Goal: Transaction & Acquisition: Purchase product/service

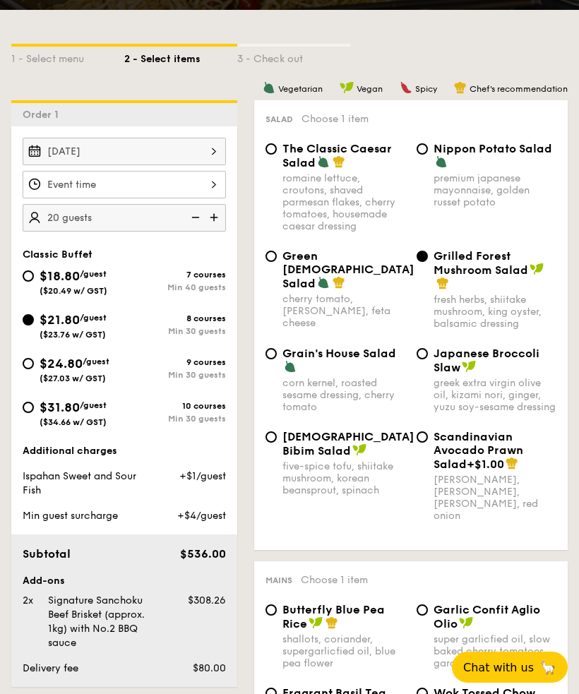
scroll to position [297, 0]
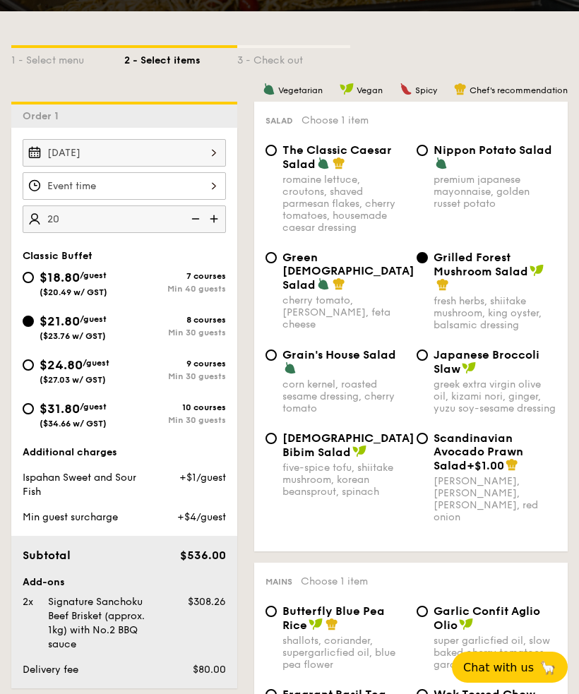
click at [215, 216] on img at bounding box center [215, 218] width 21 height 27
type input "25 guests"
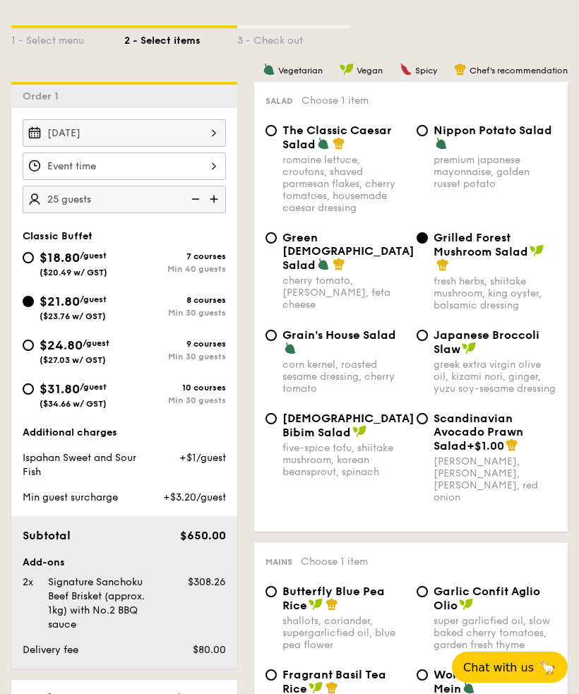
scroll to position [315, 0]
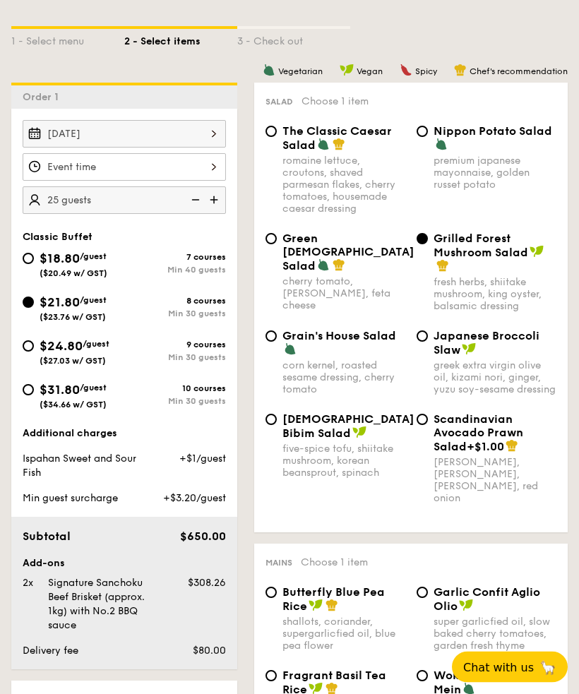
click at [553, 495] on div "[PERSON_NAME], [PERSON_NAME], [PERSON_NAME], red onion" at bounding box center [495, 481] width 123 height 48
click at [428, 426] on input "Scandinavian Avocado Prawn Salad +$1.00 virgin [PERSON_NAME] dressing, dijon mu…" at bounding box center [422, 419] width 11 height 11
radio input "true"
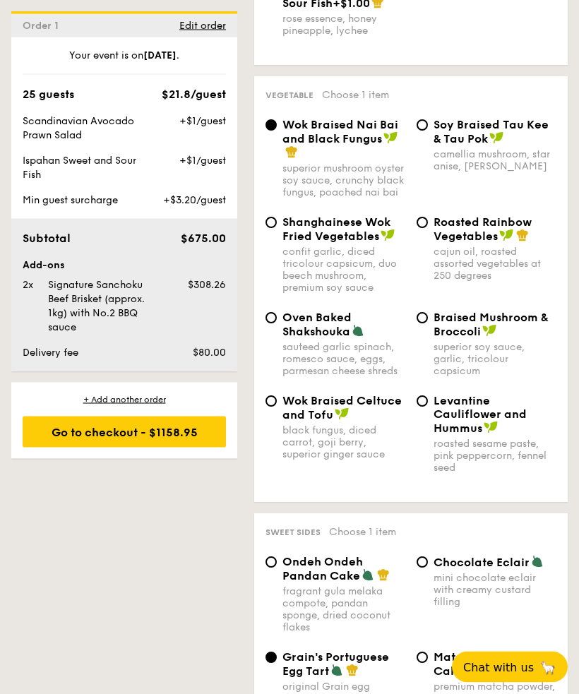
scroll to position [2408, 0]
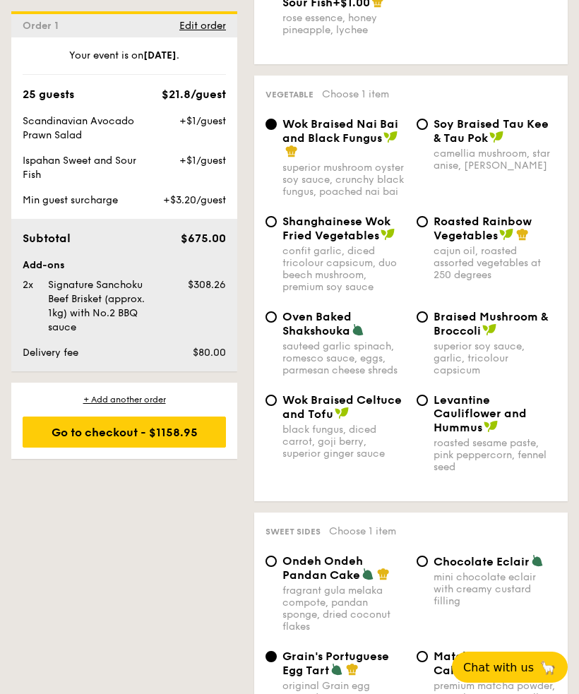
click at [434, 242] on span "Roasted Rainbow Vegetables" at bounding box center [483, 229] width 98 height 28
click at [428, 227] on input "Roasted Rainbow Vegetables cajun oil, roasted assorted vegetables at 250 degrees" at bounding box center [422, 221] width 11 height 11
radio input "true"
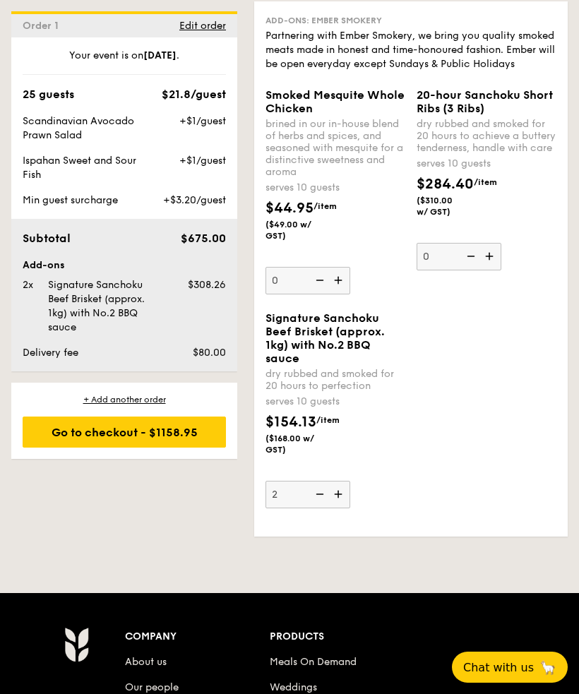
scroll to position [4183, 0]
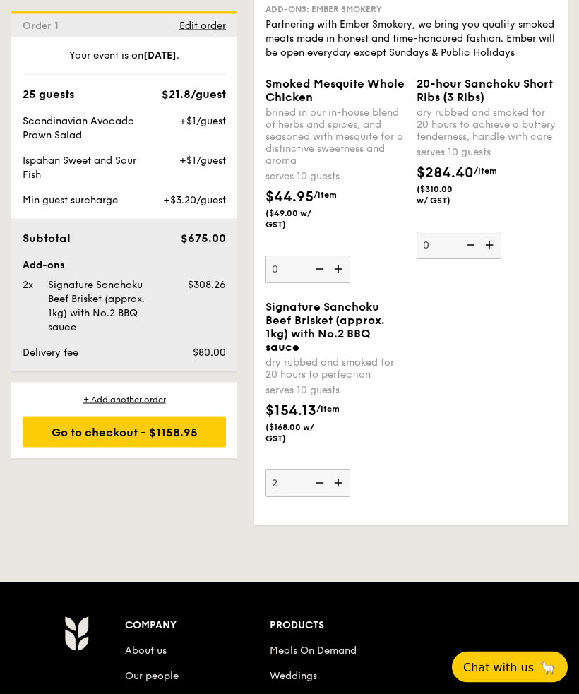
click at [488, 259] on img at bounding box center [490, 245] width 21 height 27
click at [488, 260] on input "0" at bounding box center [459, 246] width 85 height 28
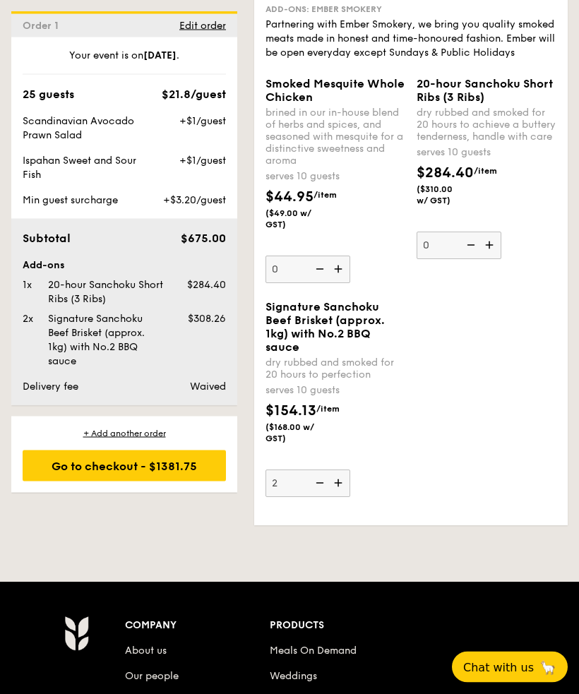
type input "1"
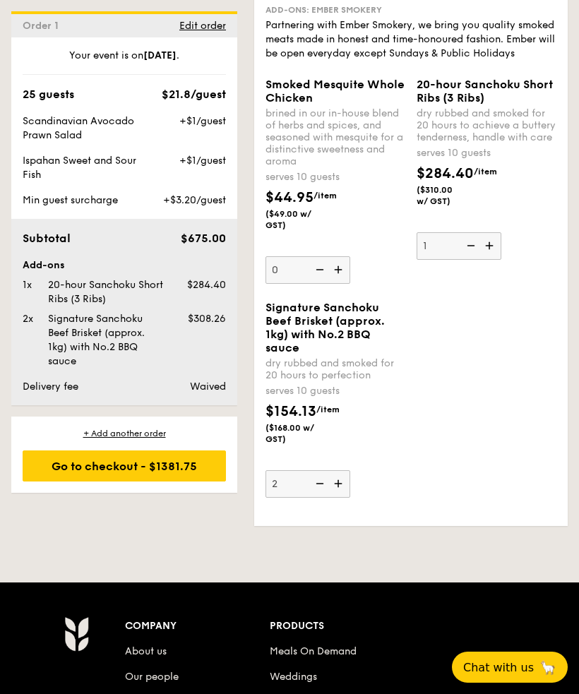
click at [467, 444] on div "Signature Sanchoku Beef Brisket (approx. 1kg) with No.2 BBQ sauce dry rubbed an…" at bounding box center [411, 408] width 302 height 214
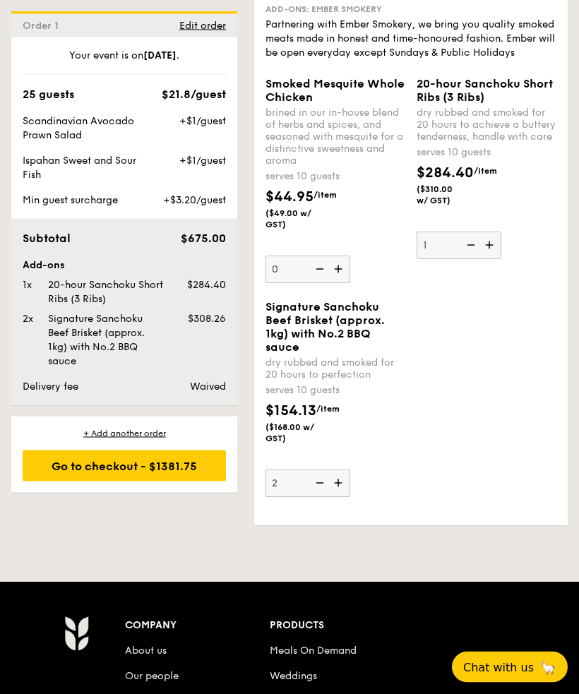
click at [314, 497] on img at bounding box center [318, 483] width 21 height 27
click at [314, 498] on input "2" at bounding box center [307, 484] width 85 height 28
type input "1"
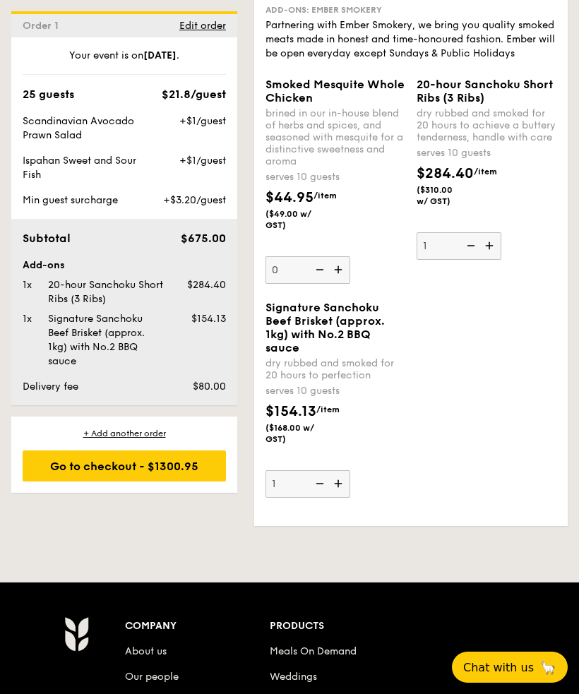
click at [472, 504] on div "Signature Sanchoku Beef Brisket (approx. 1kg) with No.2 BBQ sauce dry rubbed an…" at bounding box center [411, 408] width 302 height 214
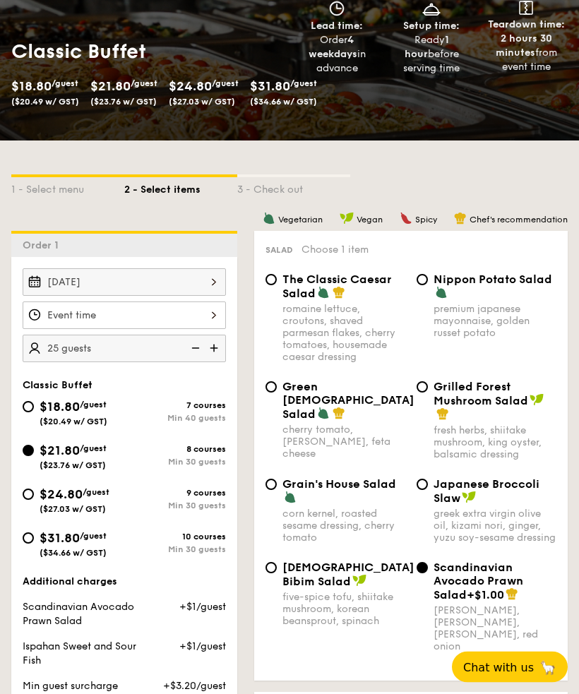
scroll to position [200, 0]
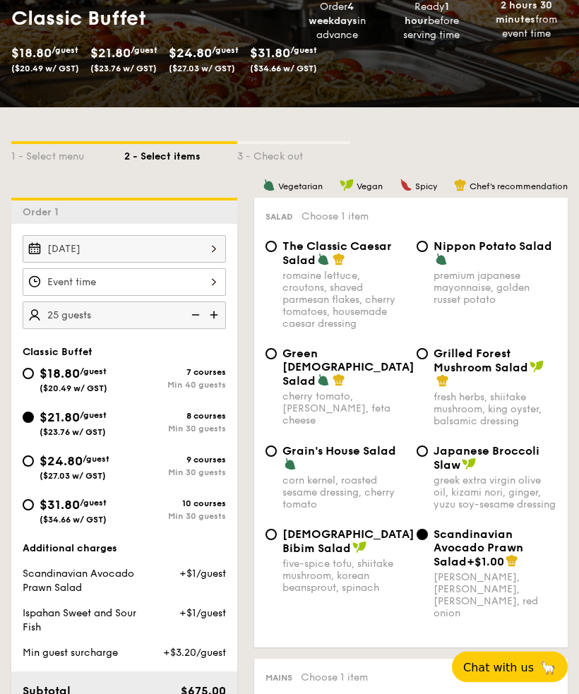
click at [430, 350] on div "Grilled Forest Mushroom Salad fresh herbs, shiitake mushroom, king oyster, bals…" at bounding box center [486, 387] width 151 height 80
click at [420, 359] on input "Grilled Forest Mushroom Salad fresh herbs, shiitake mushroom, king oyster, bals…" at bounding box center [422, 354] width 11 height 11
radio input "true"
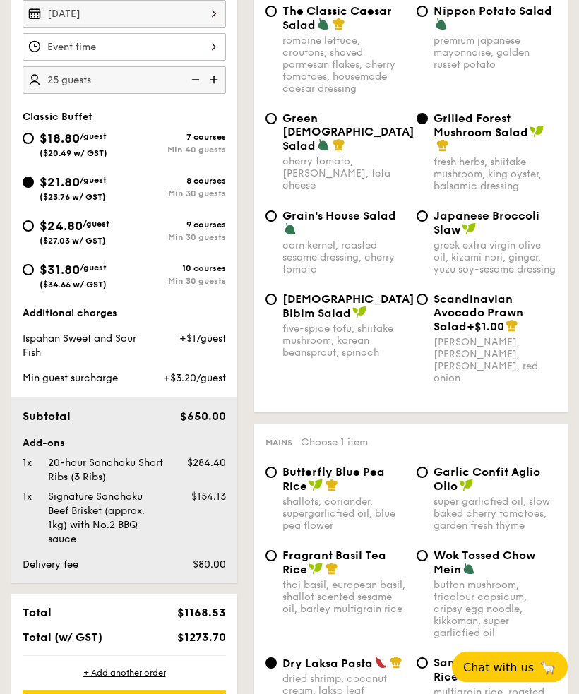
scroll to position [451, 0]
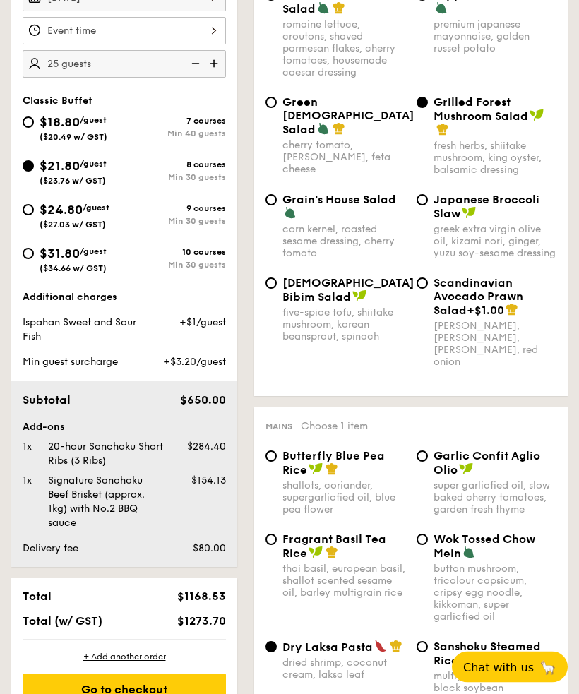
click at [430, 303] on div "Scandinavian Avocado Prawn Salad +$1.00 virgin [PERSON_NAME] dressing, dijon mu…" at bounding box center [486, 323] width 151 height 92
click at [424, 290] on input "Scandinavian Avocado Prawn Salad +$1.00 virgin [PERSON_NAME] dressing, dijon mu…" at bounding box center [422, 283] width 11 height 11
radio input "true"
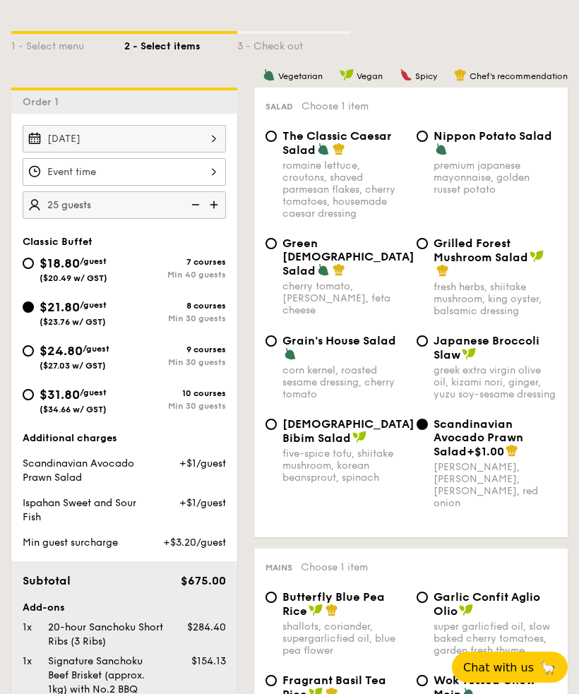
scroll to position [309, 0]
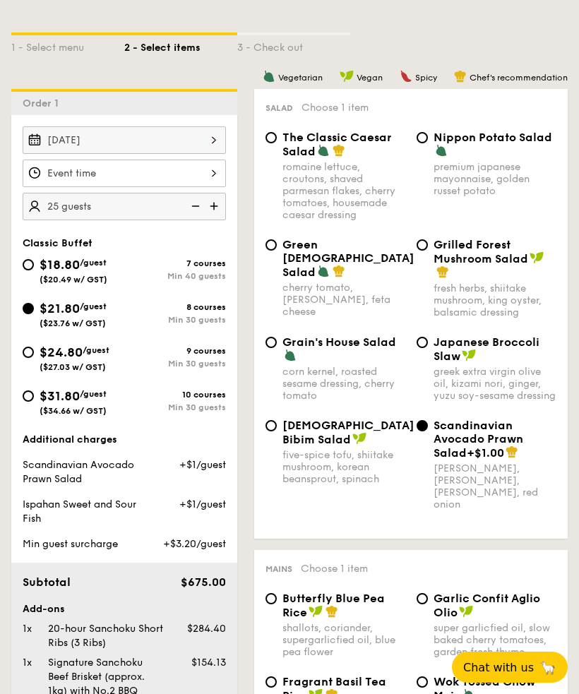
click at [426, 250] on input "Grilled Forest Mushroom Salad fresh herbs, shiitake mushroom, king oyster, bals…" at bounding box center [422, 244] width 11 height 11
radio input "true"
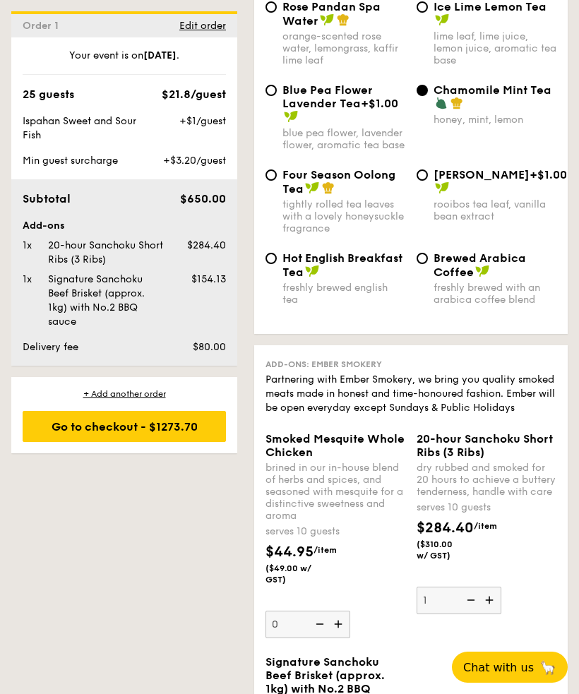
scroll to position [3805, 0]
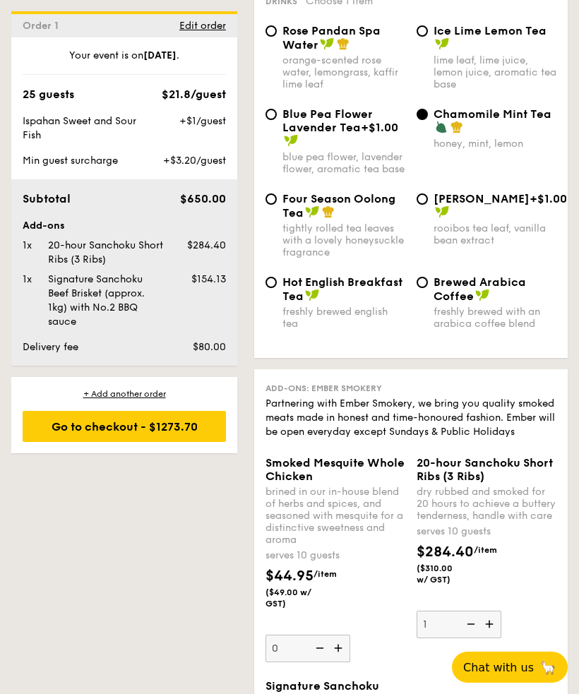
click at [172, 426] on div "Go to checkout - $1273.70" at bounding box center [124, 426] width 203 height 31
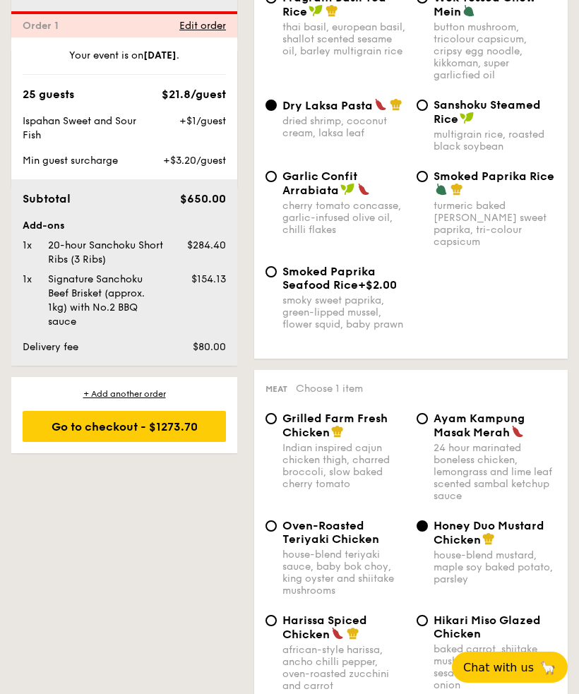
scroll to position [377, 0]
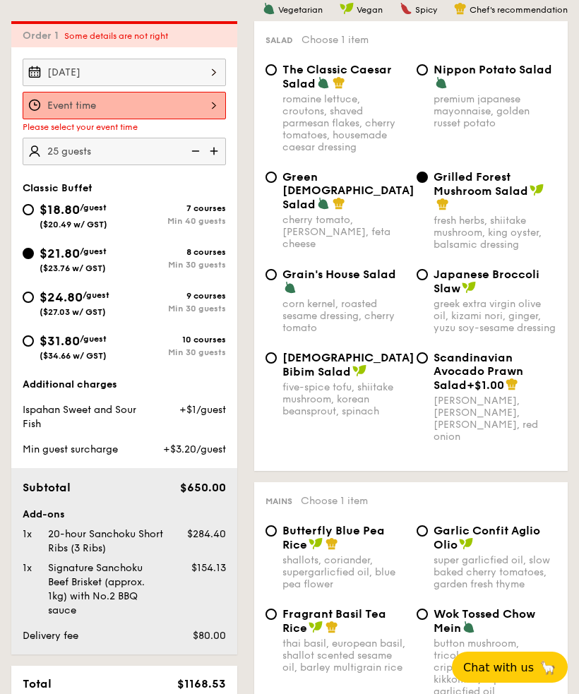
click at [165, 98] on div at bounding box center [124, 106] width 203 height 28
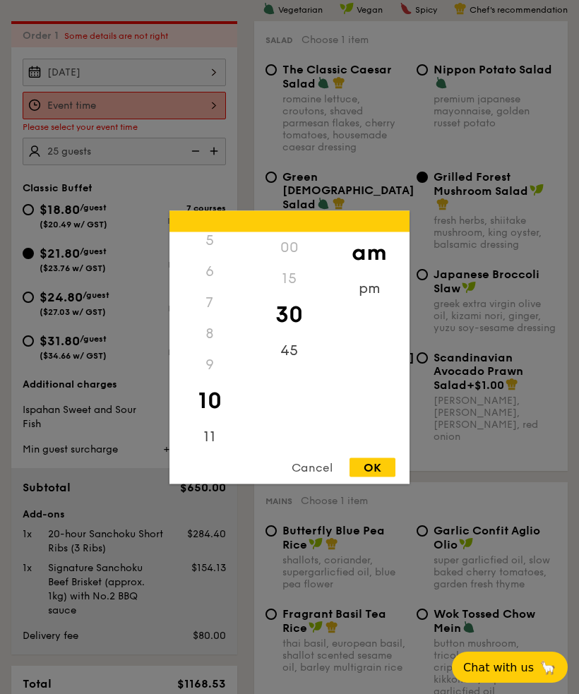
click at [219, 318] on div "7" at bounding box center [209, 302] width 80 height 31
click at [374, 304] on div "pm" at bounding box center [369, 288] width 80 height 31
click at [222, 323] on div "7" at bounding box center [209, 307] width 80 height 31
click at [294, 263] on div "00" at bounding box center [289, 247] width 80 height 31
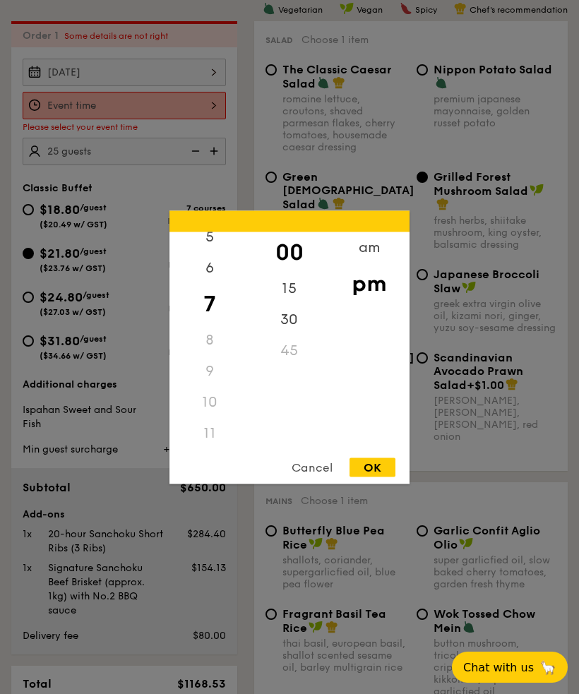
click at [378, 477] on div "OK" at bounding box center [373, 467] width 46 height 19
type input "7:00PM"
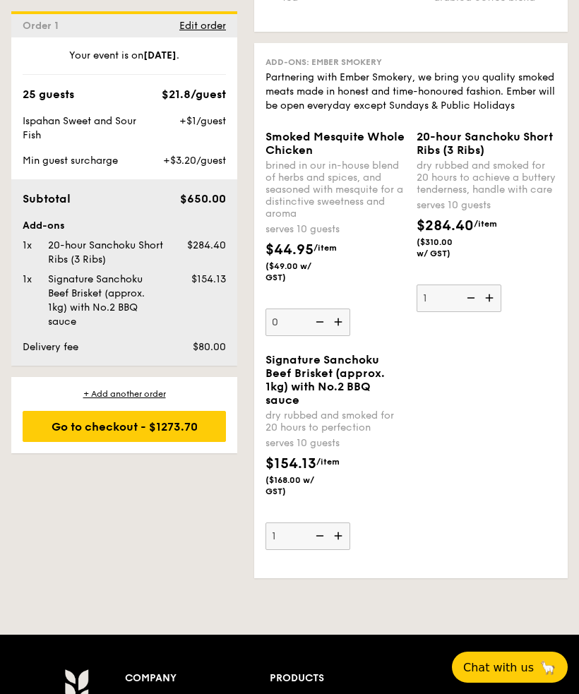
scroll to position [4130, 0]
click at [461, 312] on img at bounding box center [469, 298] width 21 height 27
click at [461, 313] on input "1" at bounding box center [459, 299] width 85 height 28
type input "0"
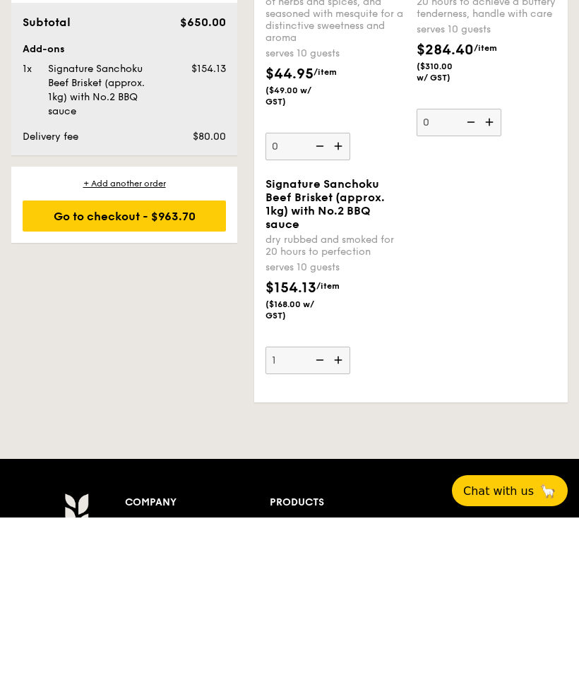
click at [311, 523] on img at bounding box center [318, 536] width 21 height 27
click at [311, 523] on input "1" at bounding box center [307, 537] width 85 height 28
type input "0"
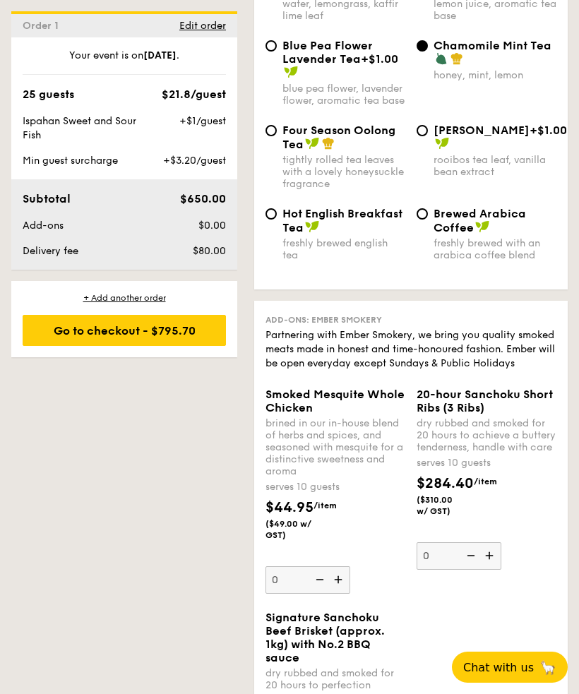
scroll to position [3860, 0]
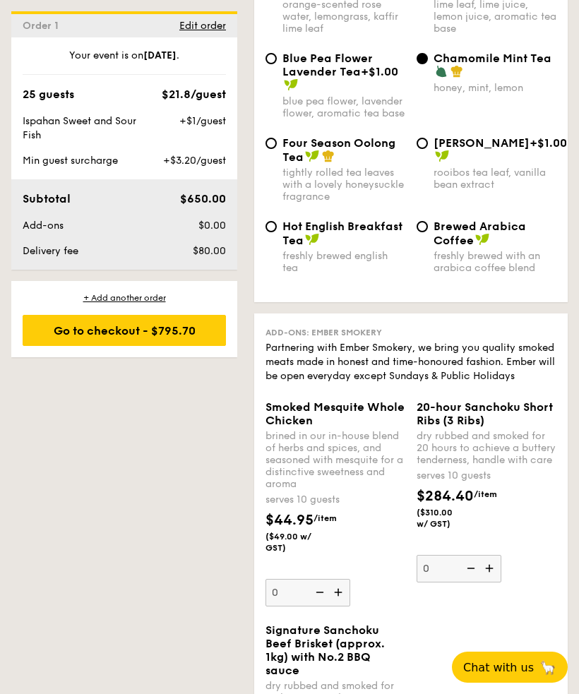
click at [180, 331] on div "Go to checkout - $795.70" at bounding box center [124, 330] width 203 height 31
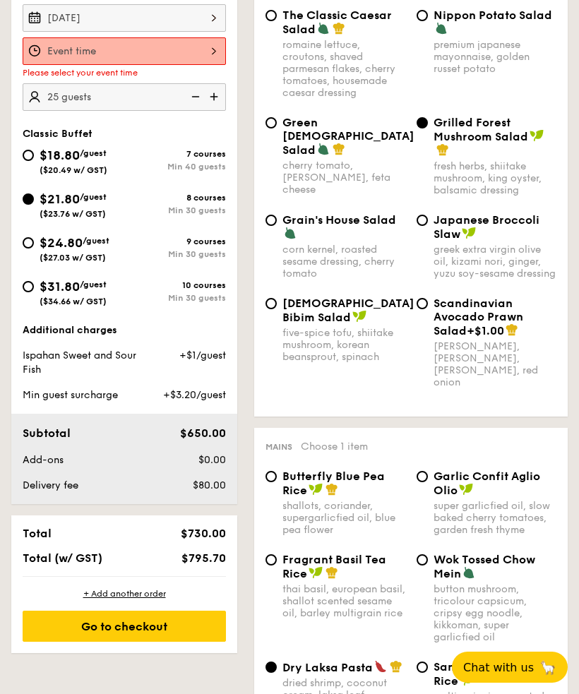
scroll to position [435, 0]
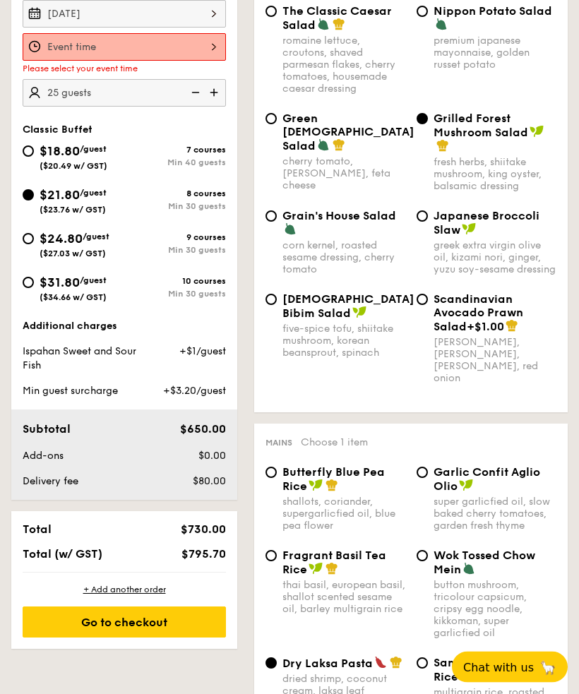
click at [166, 627] on div "Go to checkout" at bounding box center [124, 622] width 203 height 31
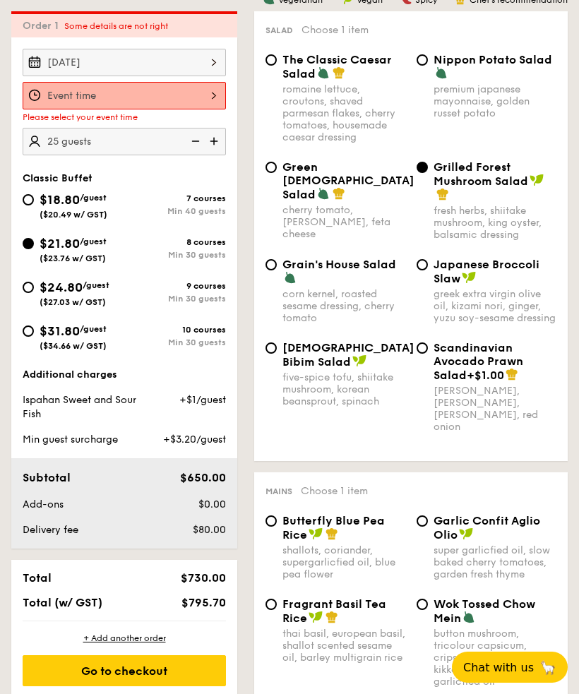
scroll to position [377, 0]
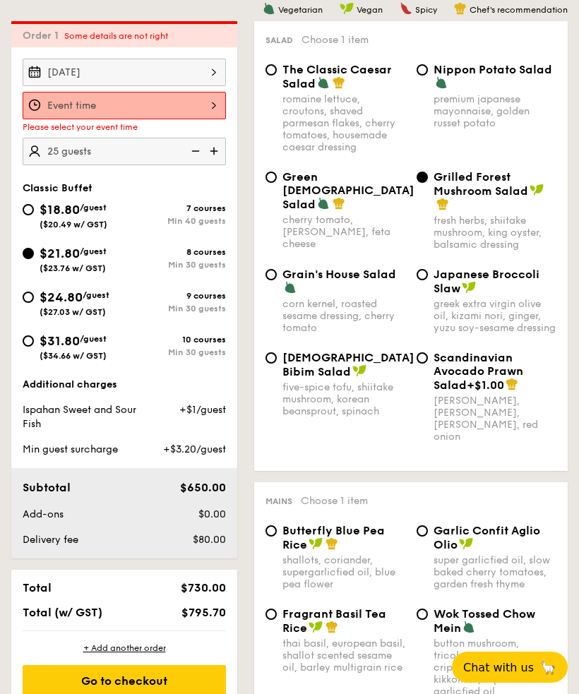
click at [196, 105] on div at bounding box center [124, 106] width 203 height 28
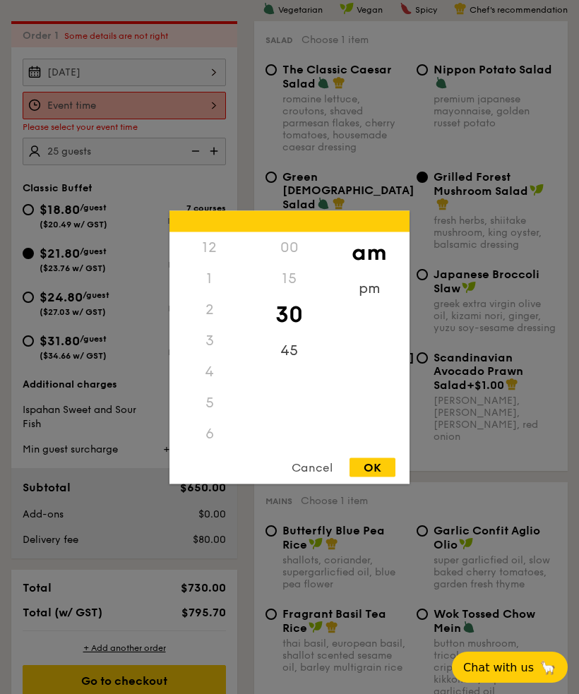
scroll to position [162, 0]
click at [210, 318] on div "7" at bounding box center [209, 302] width 80 height 31
click at [368, 304] on div "pm" at bounding box center [369, 288] width 80 height 31
click at [211, 323] on div "7" at bounding box center [209, 307] width 80 height 31
click at [299, 263] on div "00" at bounding box center [289, 247] width 80 height 31
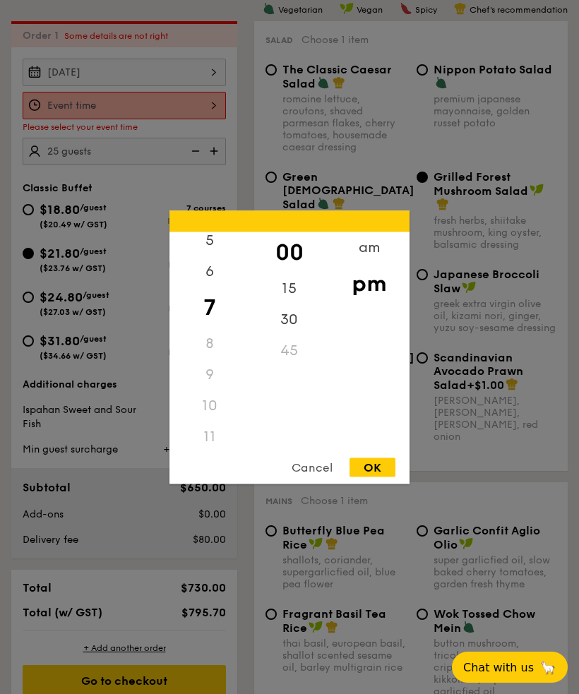
click at [381, 477] on div "OK" at bounding box center [373, 467] width 46 height 19
type input "7:00PM"
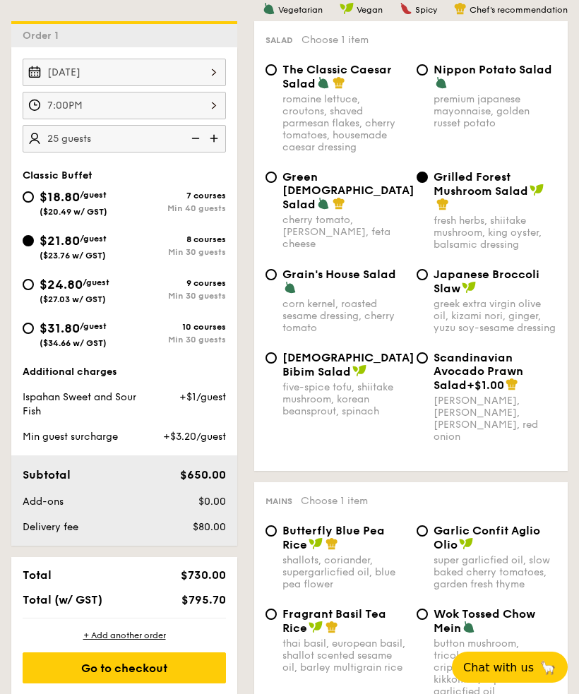
click at [181, 672] on div "Go to checkout" at bounding box center [124, 667] width 203 height 31
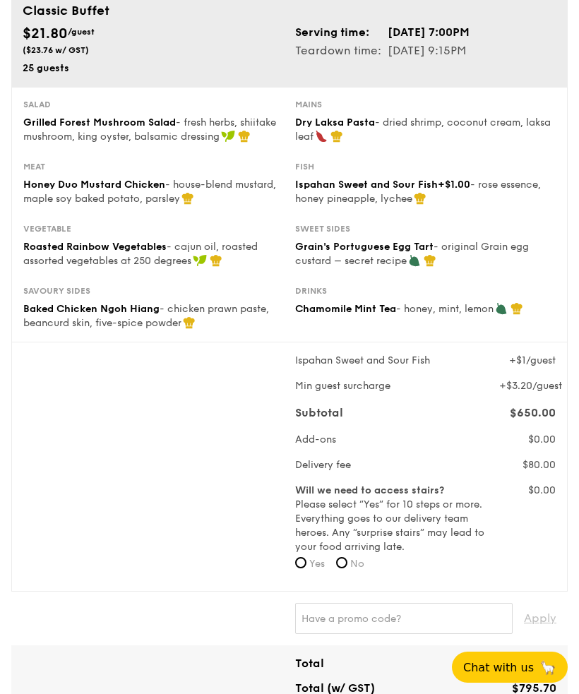
scroll to position [119, 0]
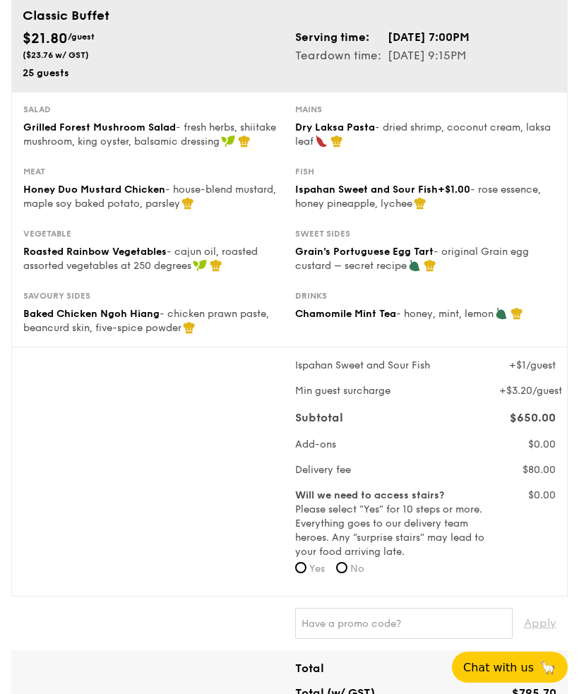
click at [542, 561] on div "Will we need to access stairs? Please select “Yes” for 10 steps or more. Everyt…" at bounding box center [426, 537] width 272 height 96
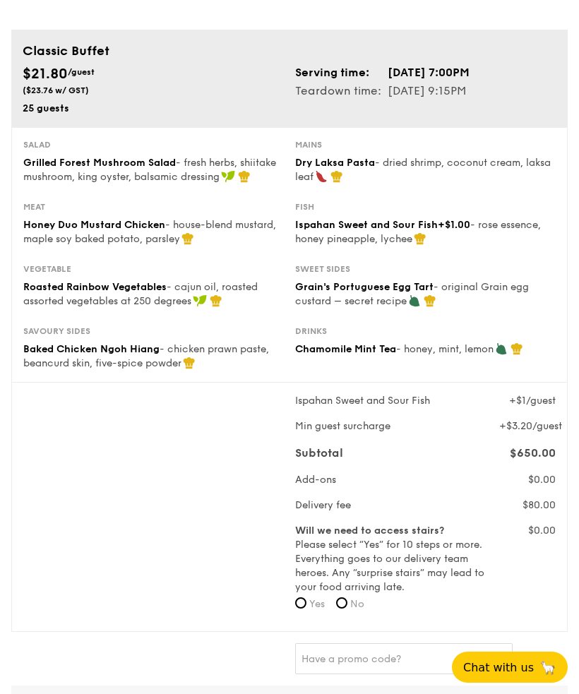
scroll to position [0, 0]
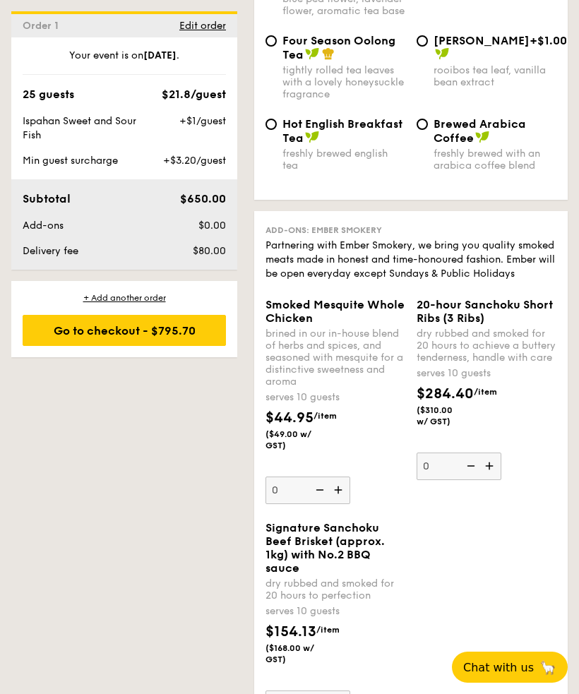
scroll to position [3909, 0]
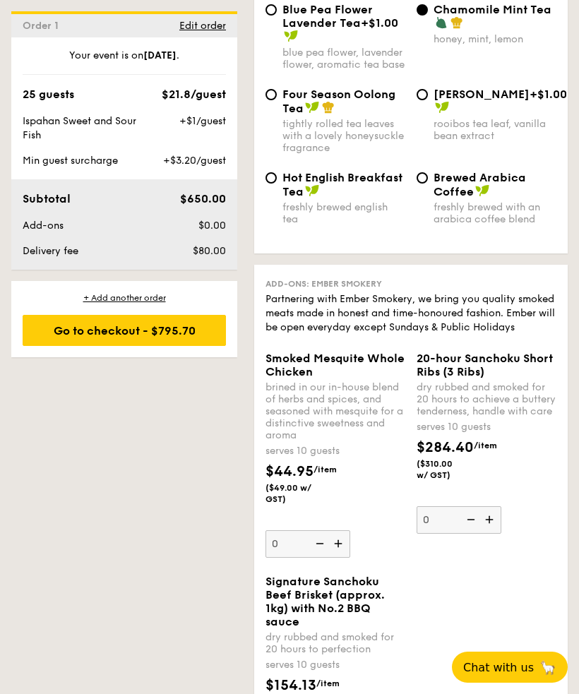
click at [481, 225] on div "freshly brewed with an arabica coffee blend" at bounding box center [495, 213] width 123 height 24
click at [428, 184] on input "Brewed Arabica Coffee freshly brewed with an arabica coffee blend" at bounding box center [422, 177] width 11 height 11
radio input "true"
click at [504, 253] on div "Drinks Choose 1 item Rose Pandan Spa Water orange-scented rose water, lemongras…" at bounding box center [411, 66] width 314 height 376
